Goal: Task Accomplishment & Management: Manage account settings

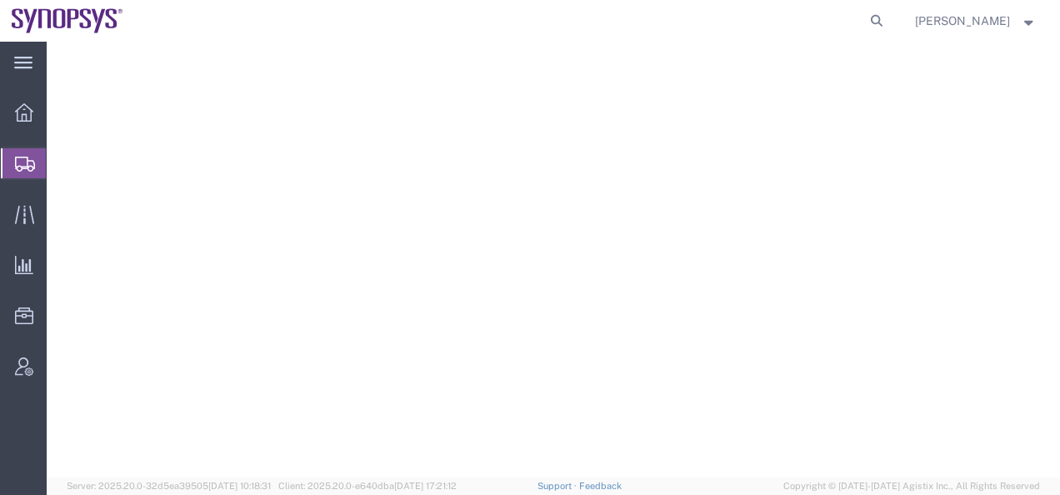
select select "63204"
select select
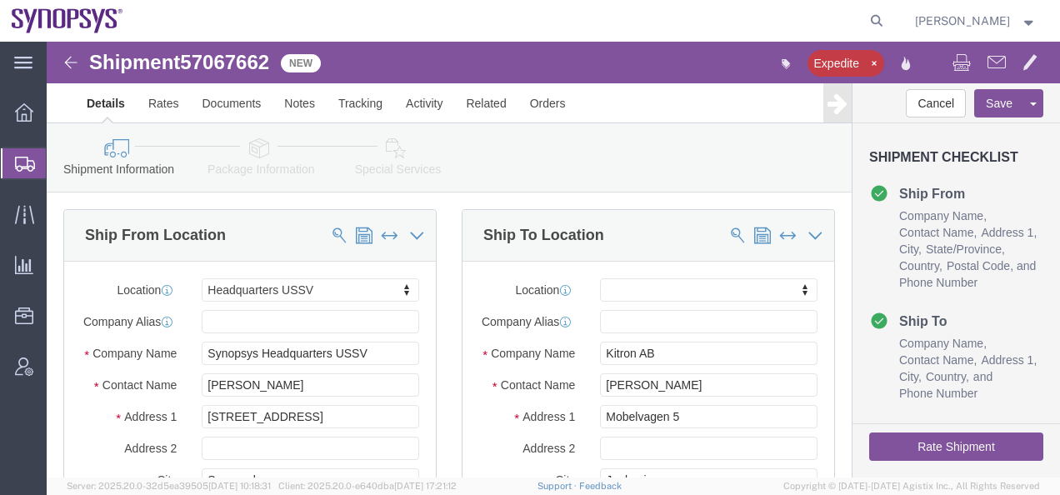
click img
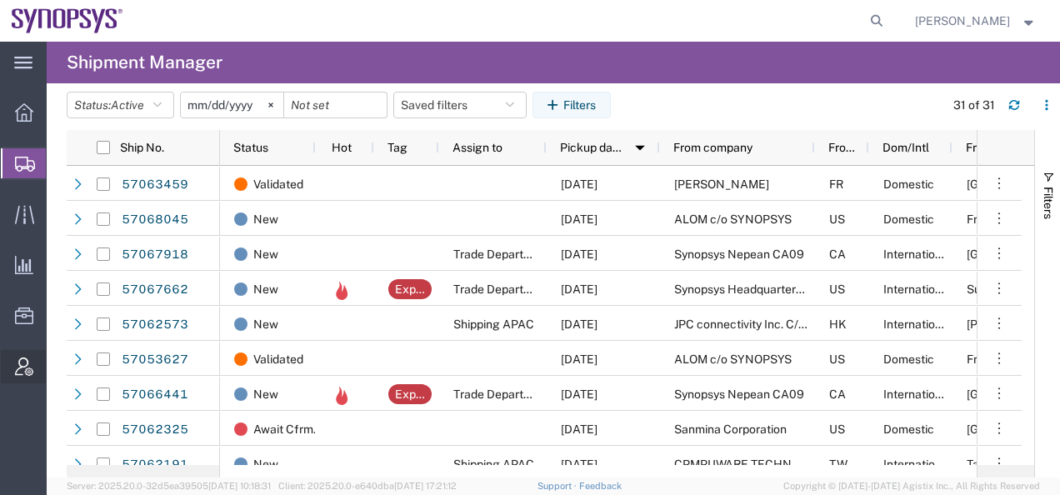
click at [58, 363] on span "Account Admin" at bounding box center [52, 366] width 12 height 33
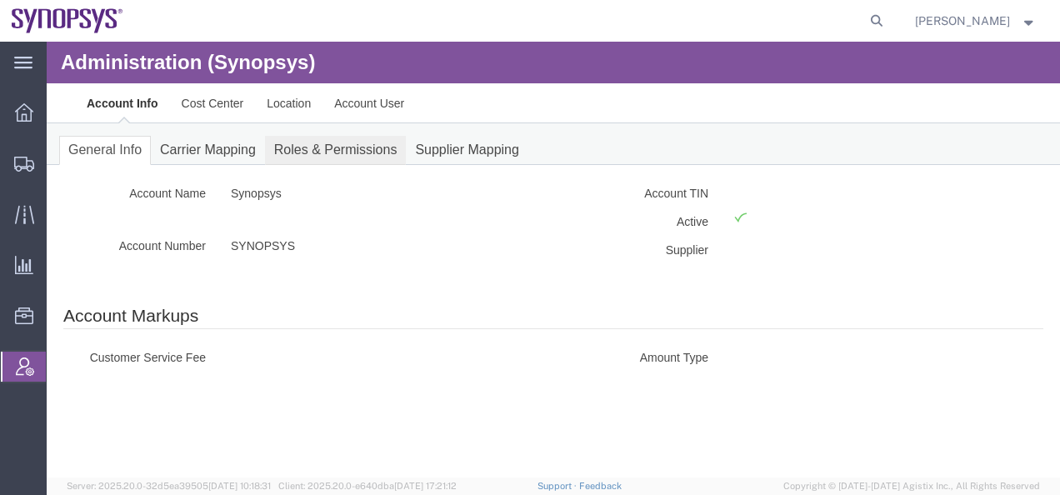
click at [321, 157] on link "Roles & Permissions" at bounding box center [336, 150] width 142 height 29
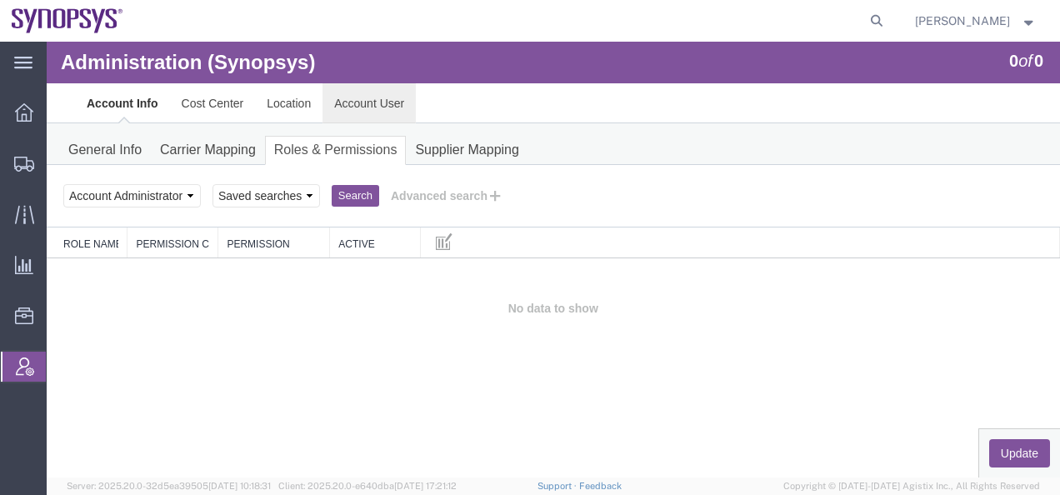
click at [347, 101] on link "Account User" at bounding box center [369, 103] width 93 height 40
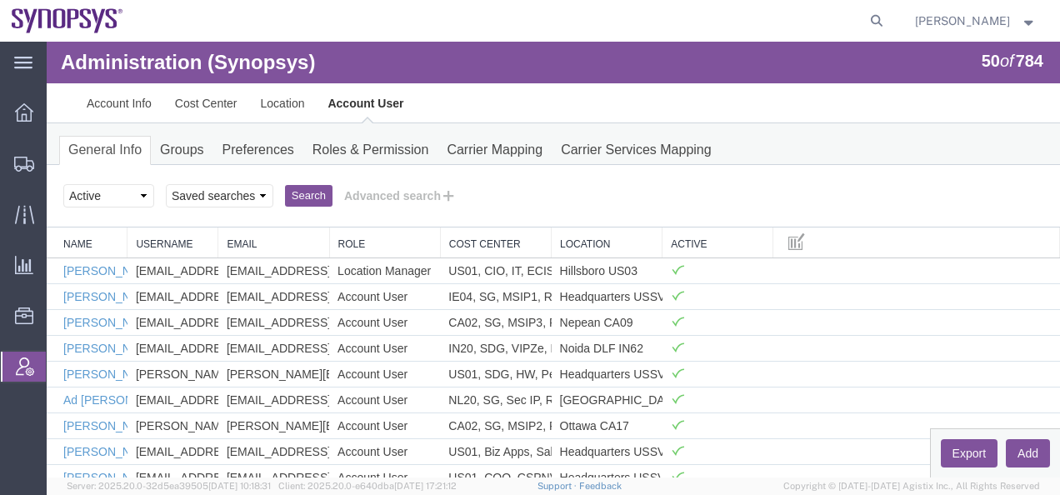
click at [303, 198] on button "Search" at bounding box center [309, 196] width 48 height 22
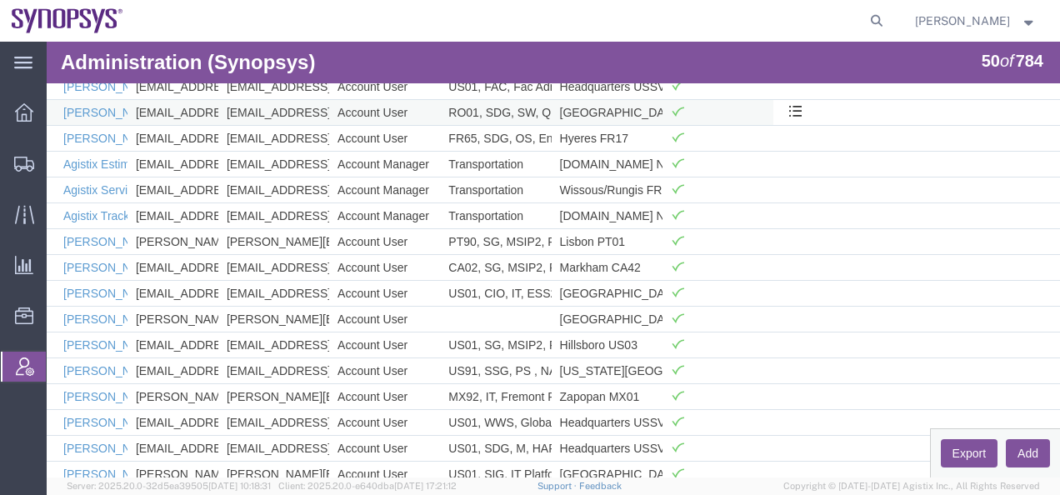
scroll to position [500, 0]
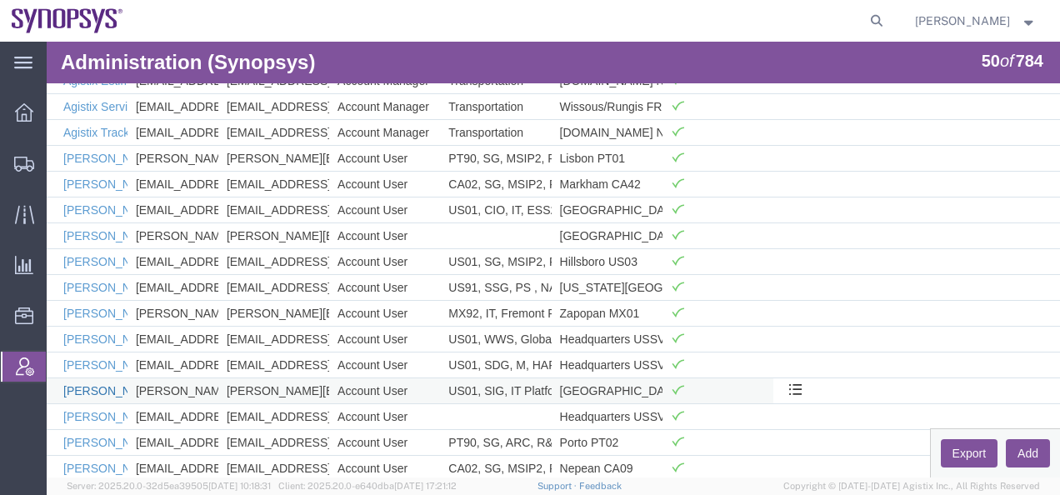
click at [96, 391] on link "[PERSON_NAME]" at bounding box center [111, 390] width 96 height 13
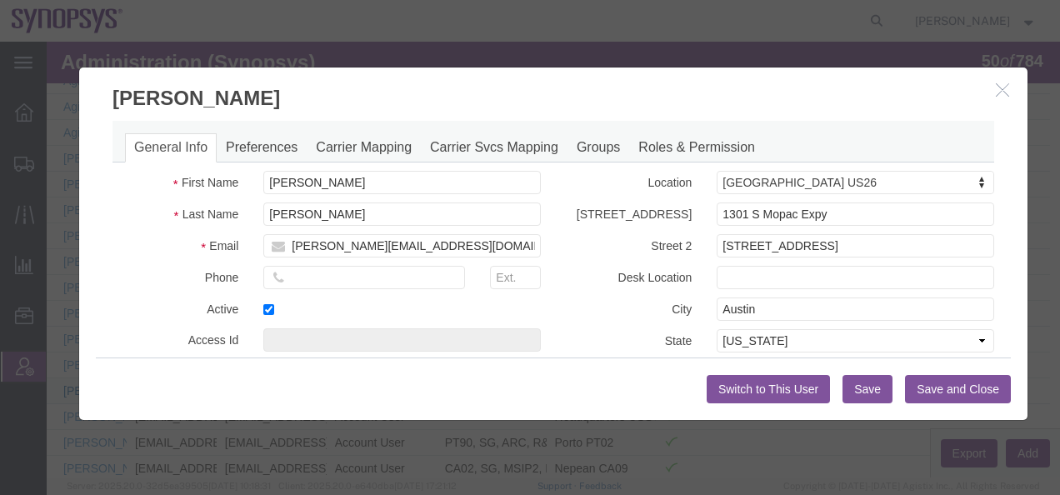
select select "COSTCENTER"
click at [996, 90] on icon "button" at bounding box center [1002, 90] width 13 height 14
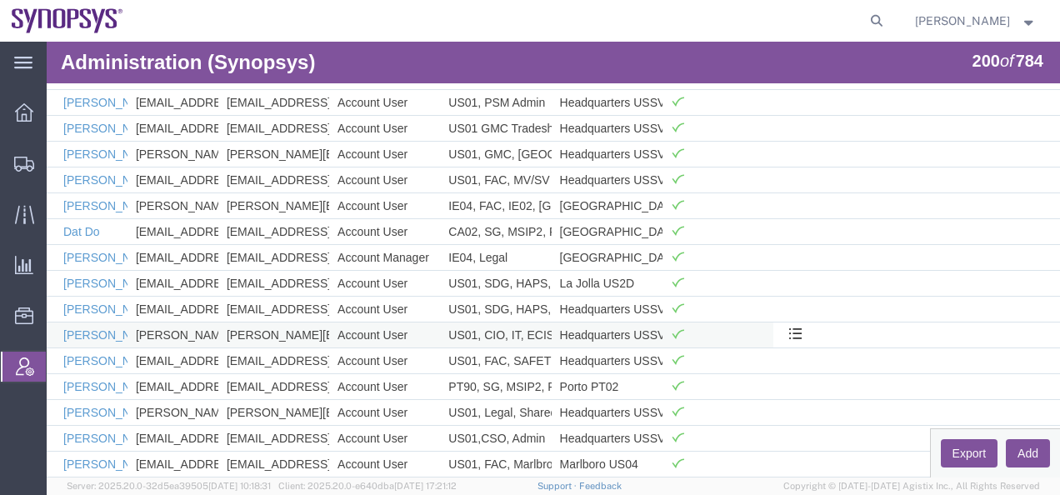
scroll to position [4256, 0]
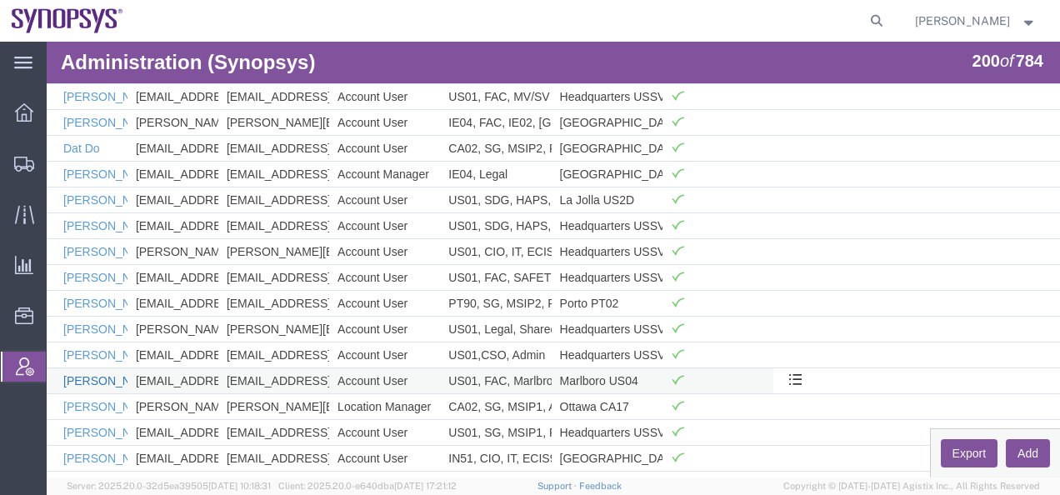
click at [83, 383] on link "[PERSON_NAME]" at bounding box center [111, 380] width 96 height 13
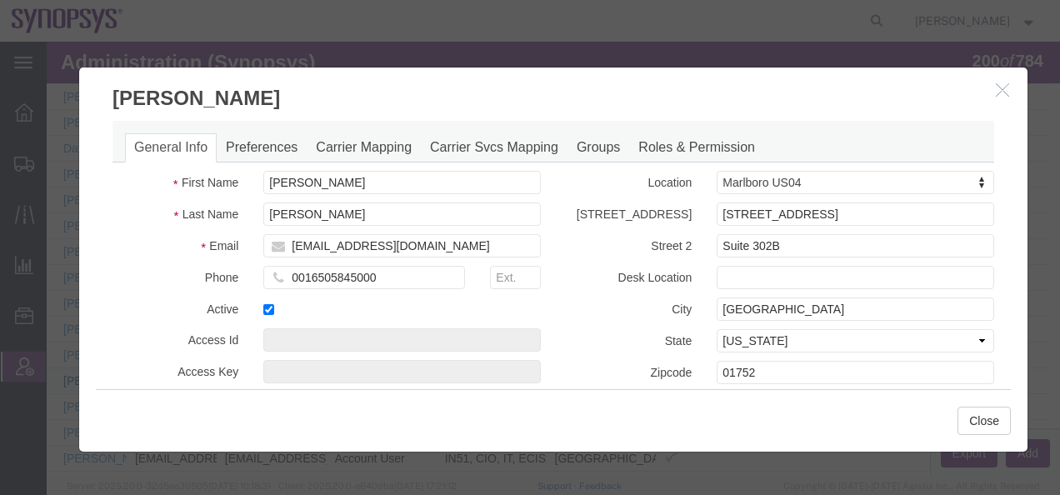
select select "COSTCENTER"
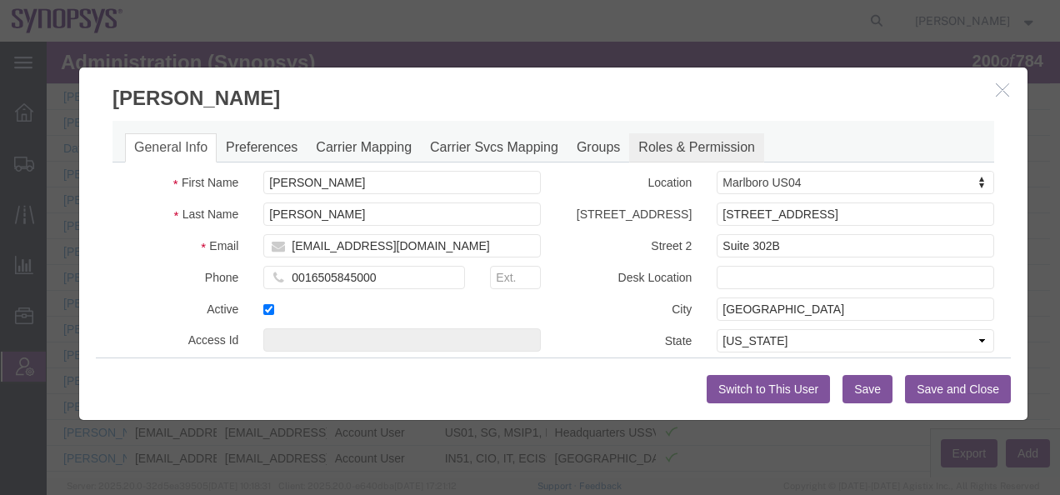
click at [674, 150] on link "Roles & Permission" at bounding box center [696, 147] width 135 height 29
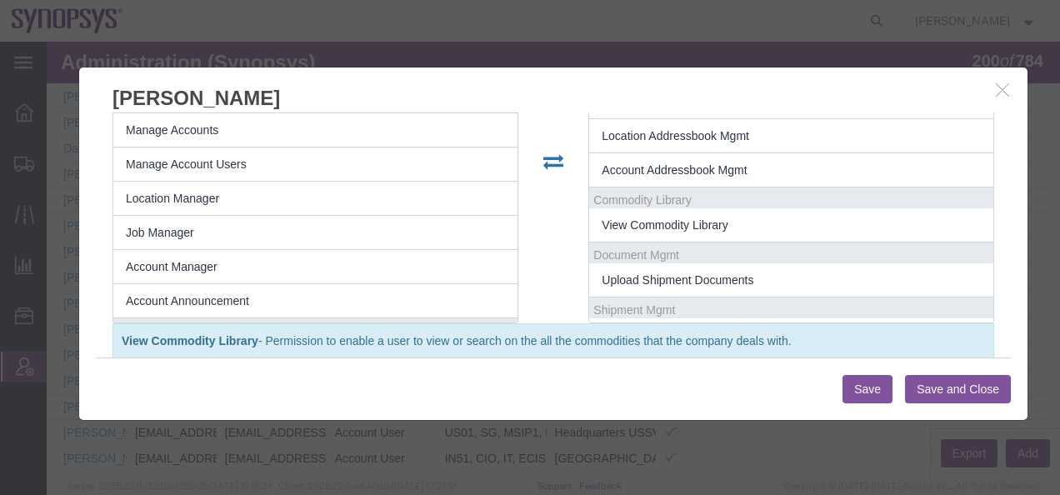
scroll to position [262, 0]
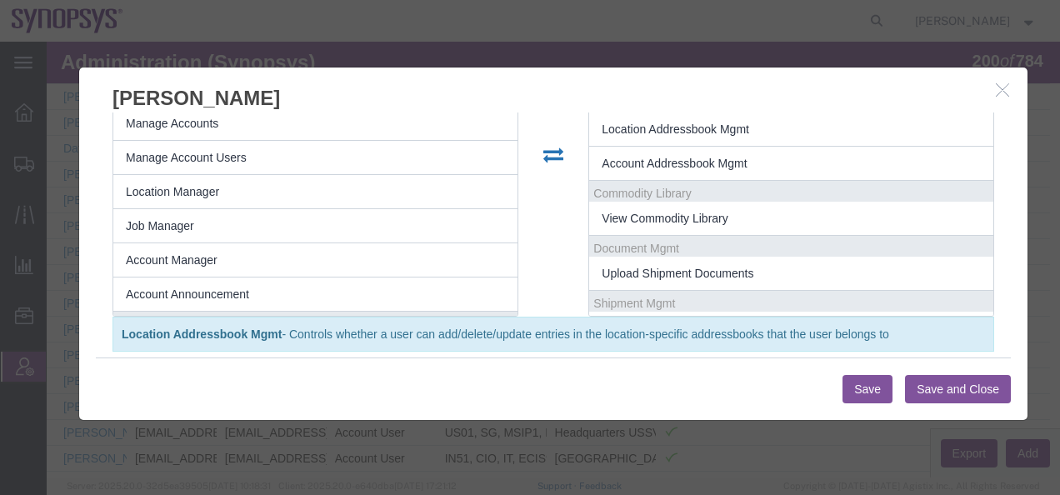
click at [923, 385] on button "Save and Close" at bounding box center [958, 389] width 106 height 28
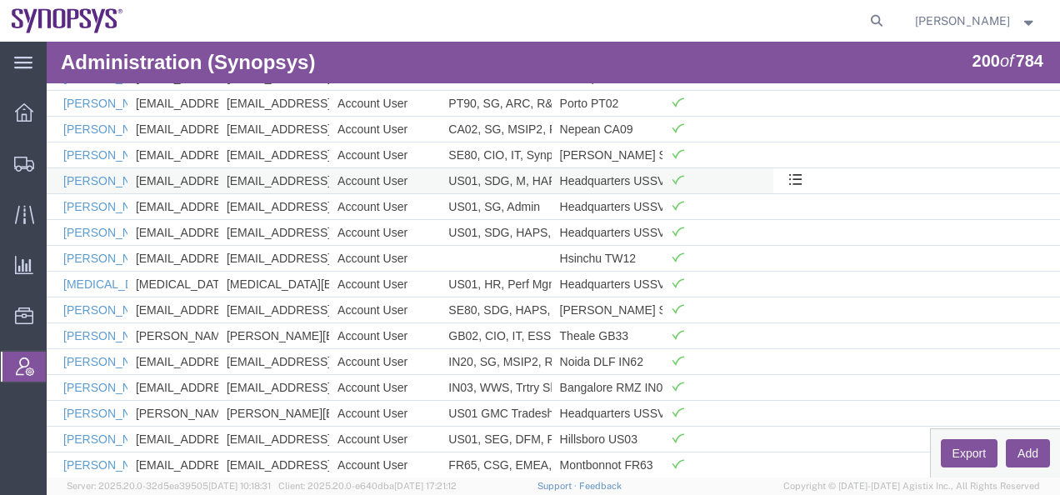
scroll to position [756, 0]
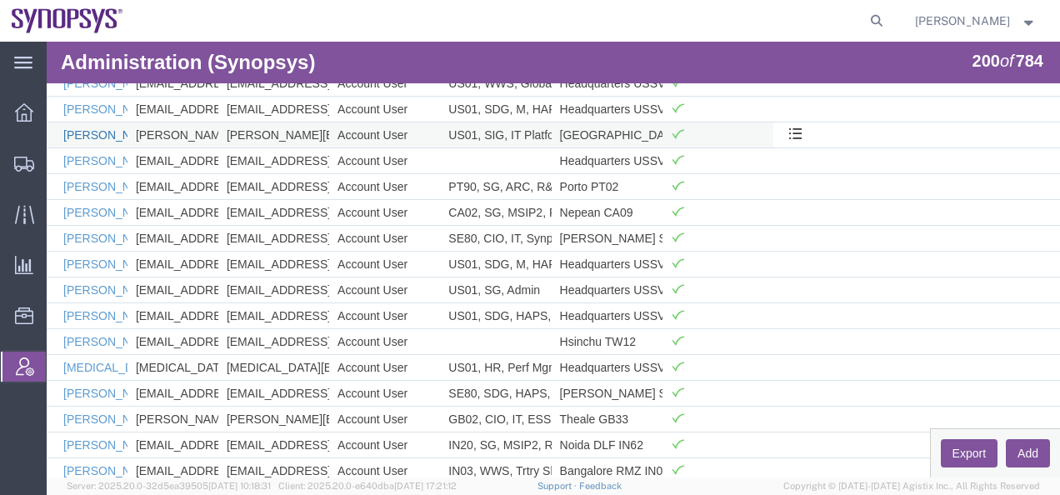
click at [86, 134] on link "[PERSON_NAME]" at bounding box center [111, 134] width 96 height 13
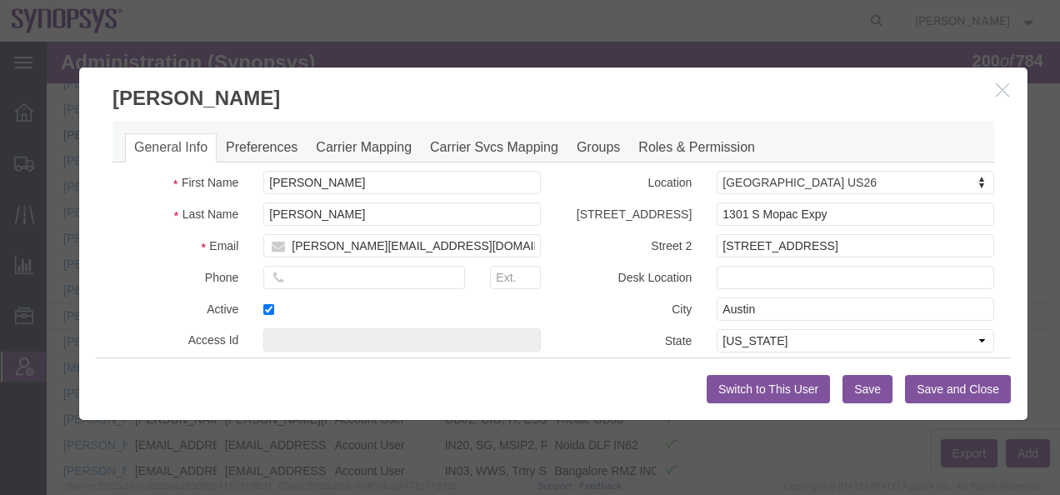
select select "COSTCENTER"
click at [648, 150] on link "Roles & Permission" at bounding box center [696, 147] width 135 height 29
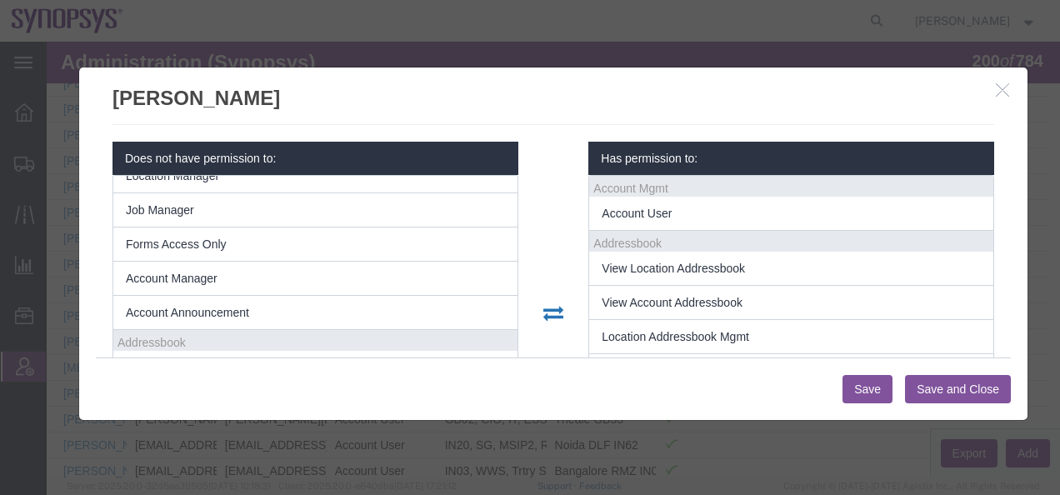
scroll to position [167, 0]
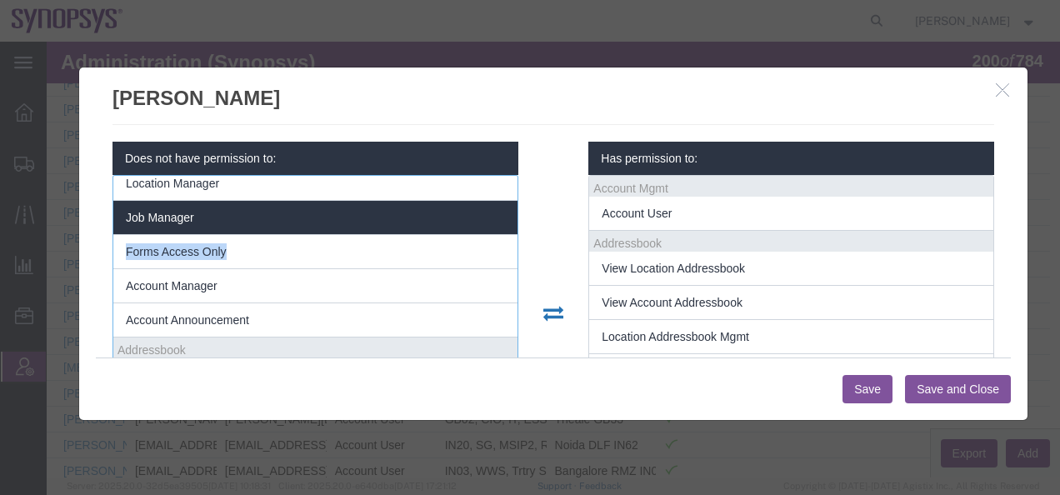
drag, startPoint x: 256, startPoint y: 258, endPoint x: 358, endPoint y: 225, distance: 107.0
click at [358, 224] on ul "Account Mgmt Manage Locations Manage Cost Centers Manage Accounts Manage Accoun…" at bounding box center [315, 173] width 404 height 328
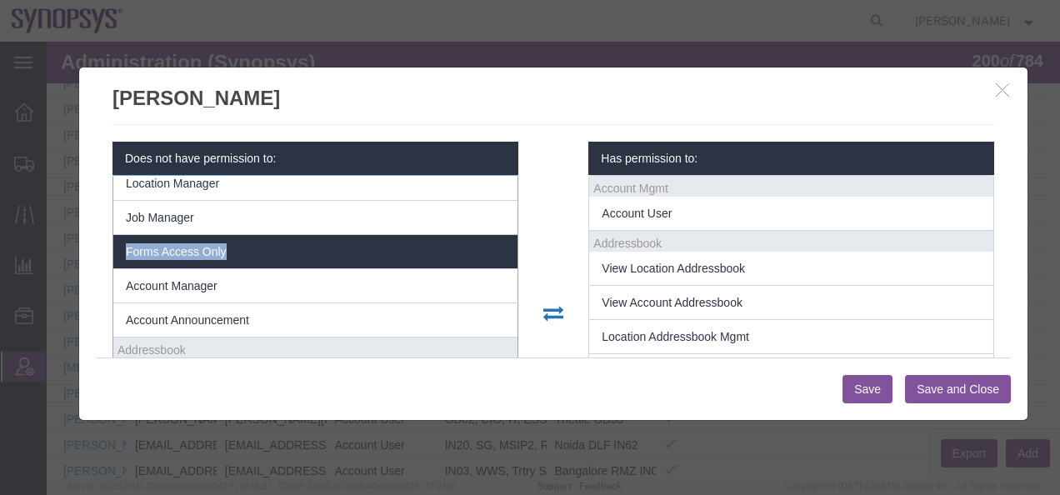
click at [199, 251] on span "Forms Access Only" at bounding box center [176, 251] width 101 height 13
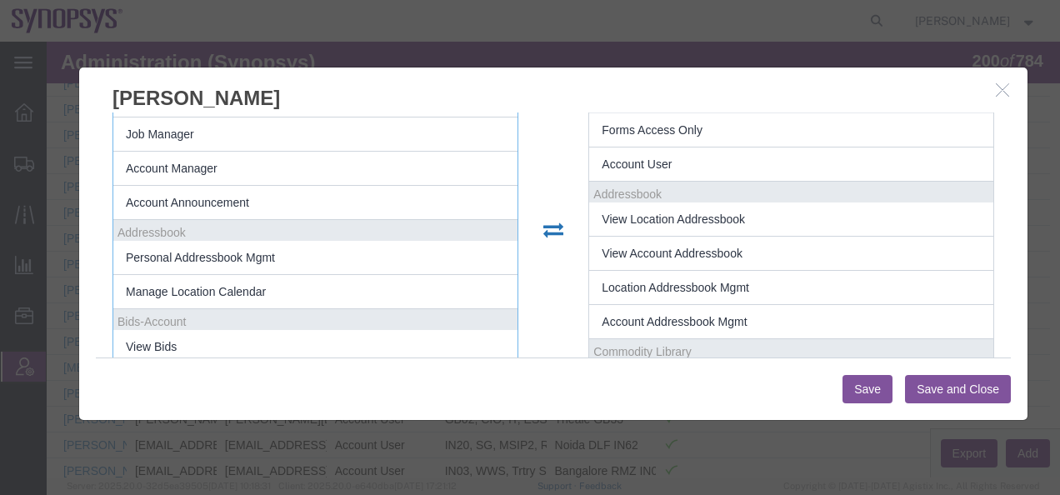
scroll to position [284, 0]
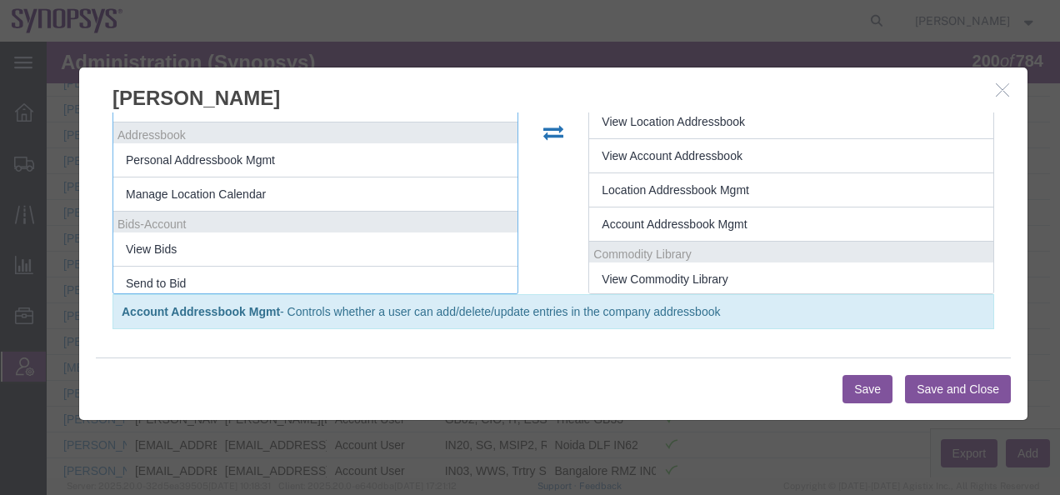
click at [928, 393] on button "Save and Close" at bounding box center [958, 389] width 106 height 28
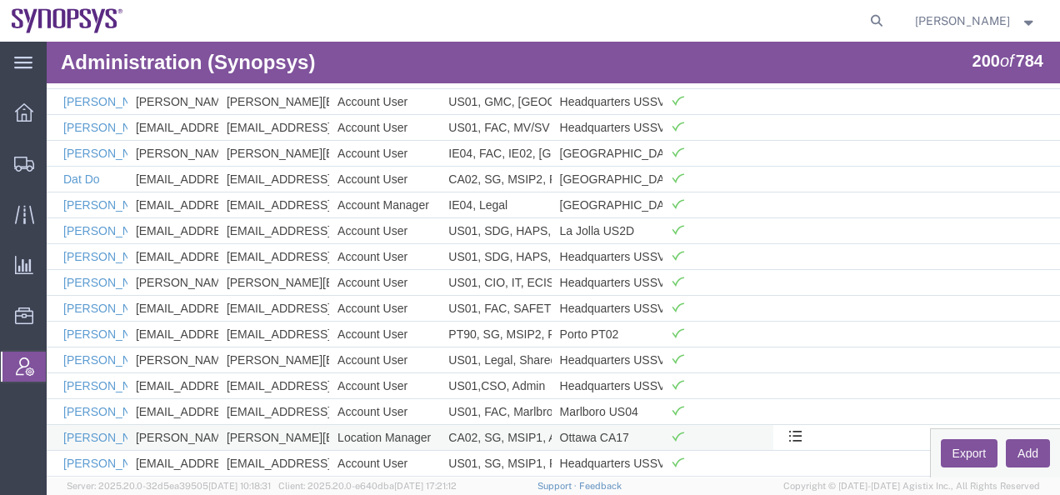
scroll to position [4256, 0]
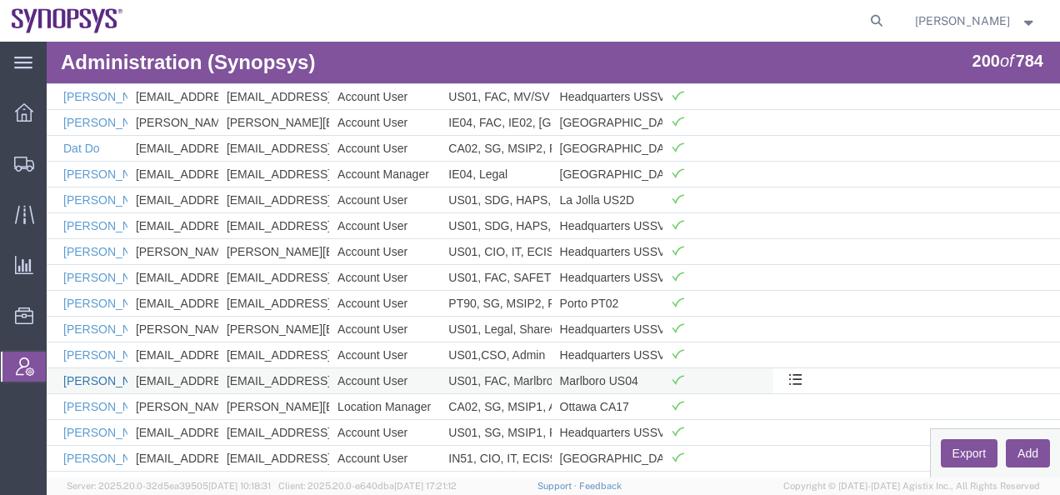
click at [102, 383] on link "[PERSON_NAME]" at bounding box center [111, 380] width 96 height 13
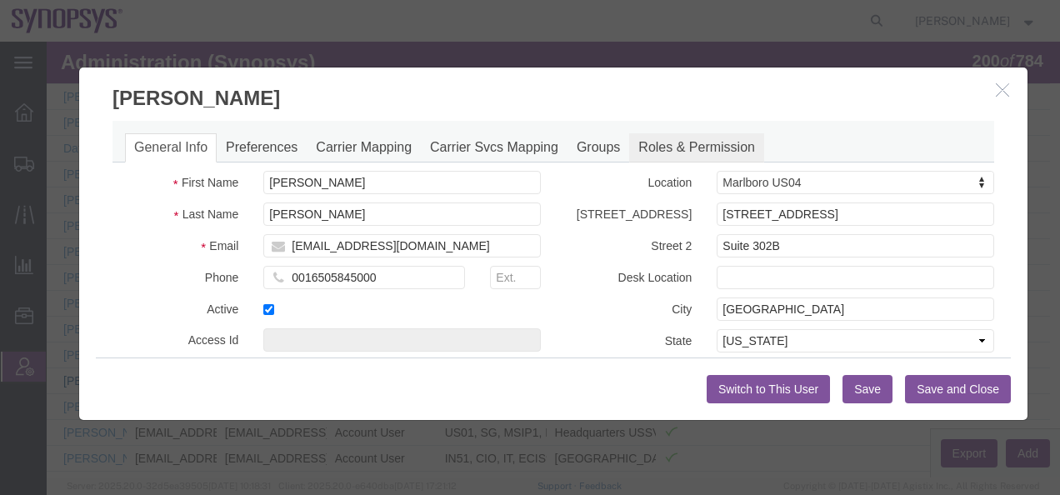
select select "COSTCENTER"
click at [689, 145] on link "Roles & Permission" at bounding box center [696, 147] width 135 height 29
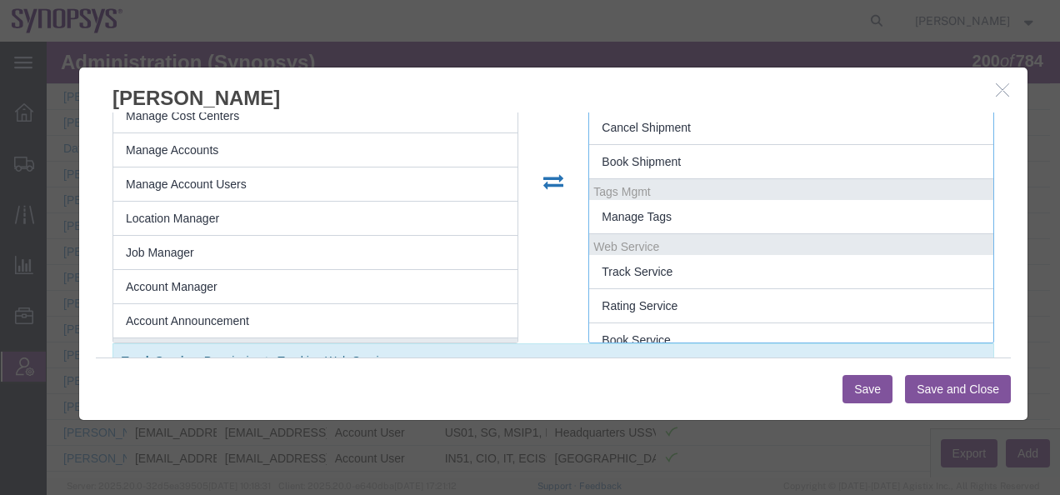
scroll to position [497, 0]
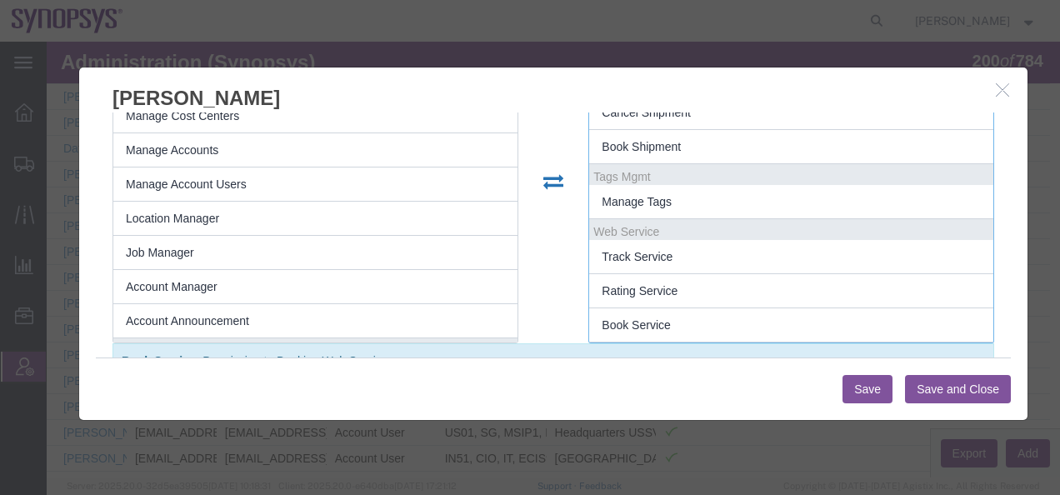
click at [963, 389] on button "Save and Close" at bounding box center [958, 389] width 106 height 28
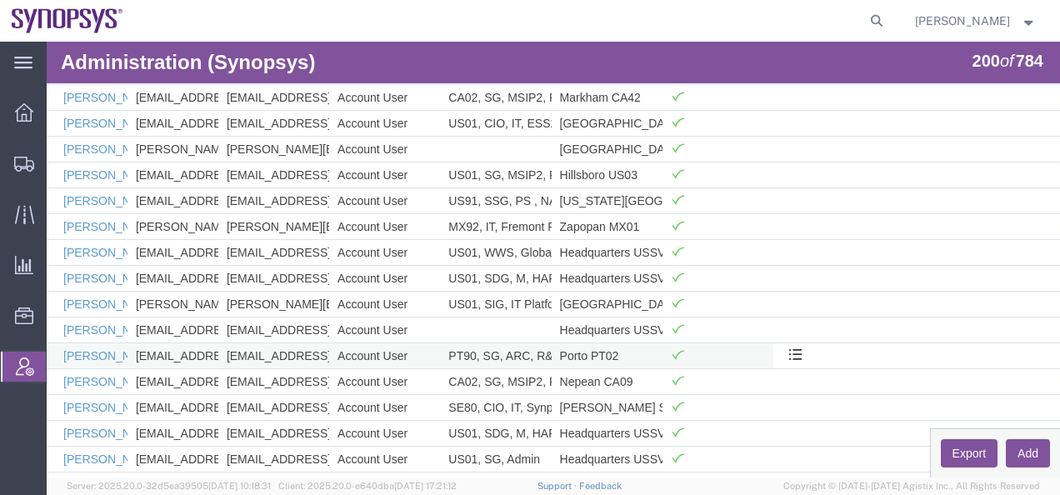
scroll to position [589, 0]
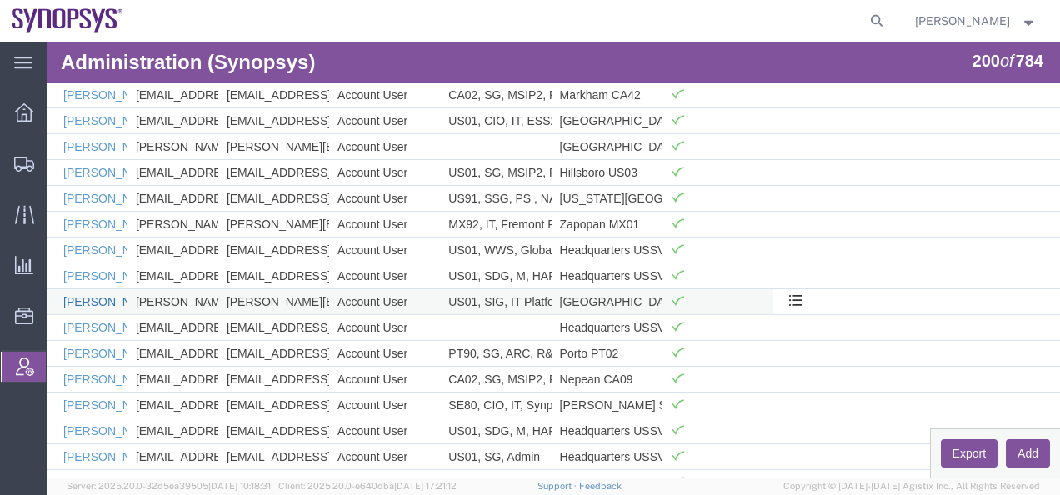
click at [88, 300] on link "[PERSON_NAME]" at bounding box center [111, 301] width 96 height 13
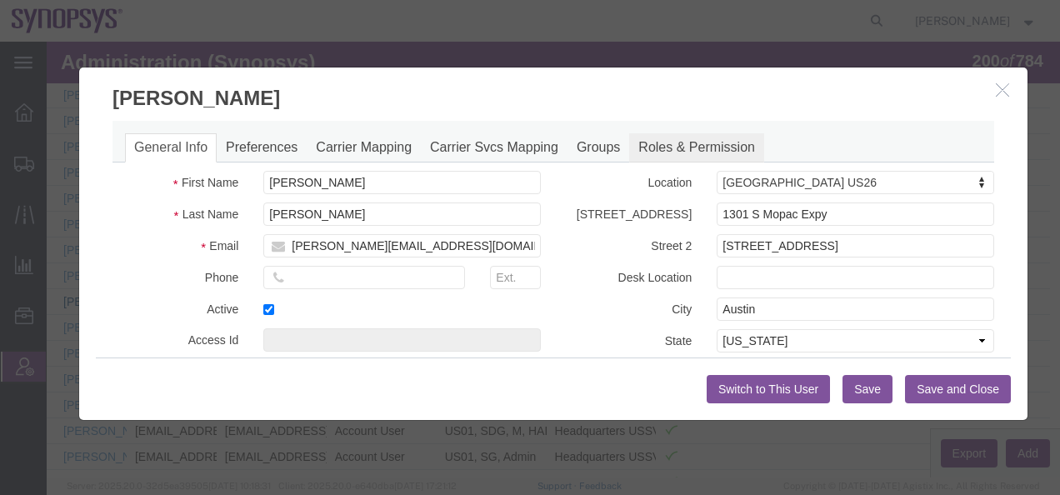
select select "COSTCENTER"
click at [679, 148] on link "Roles & Permission" at bounding box center [696, 147] width 135 height 29
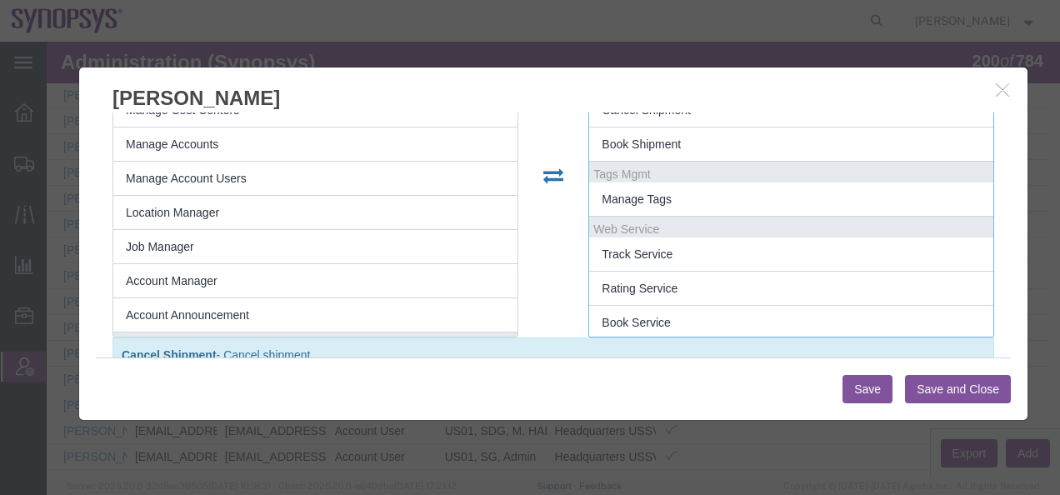
scroll to position [497, 0]
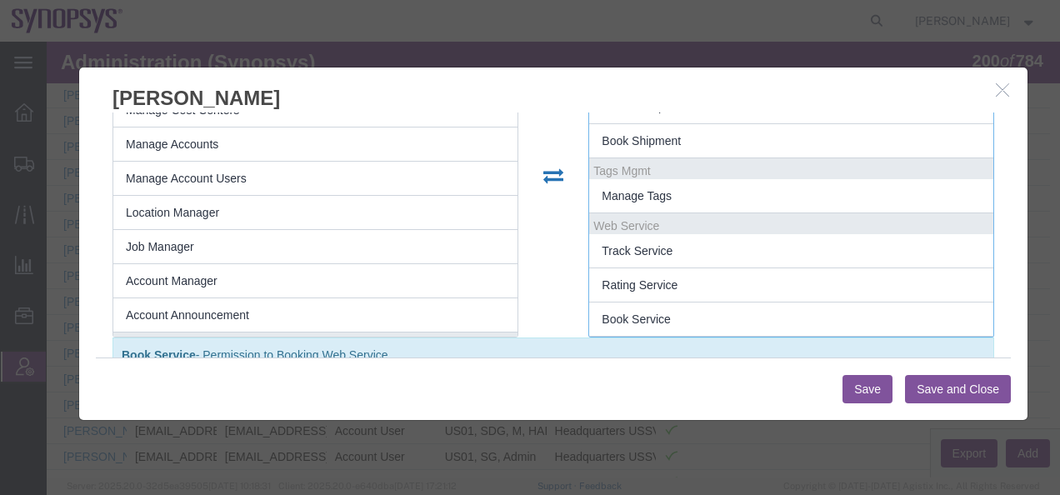
click at [932, 390] on button "Save and Close" at bounding box center [958, 389] width 106 height 28
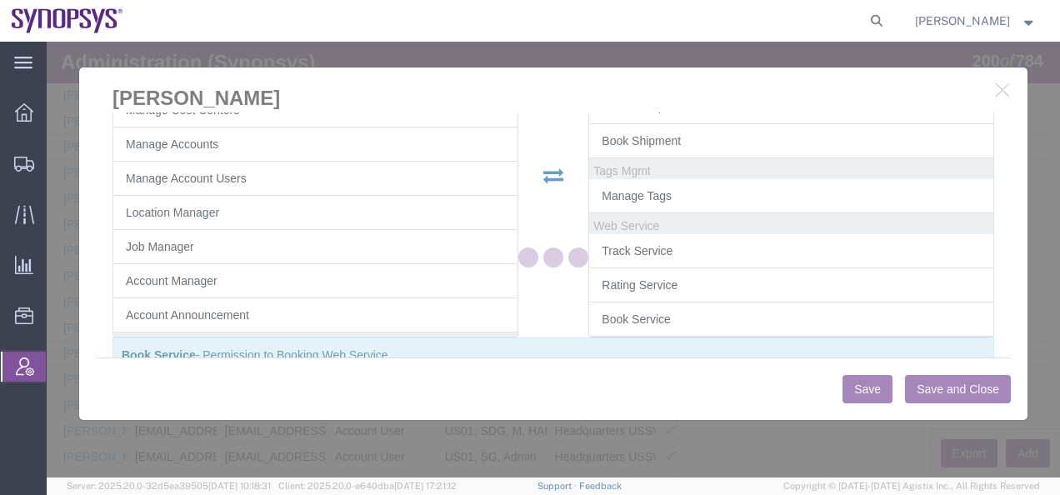
scroll to position [0, 0]
